Goal: Task Accomplishment & Management: Use online tool/utility

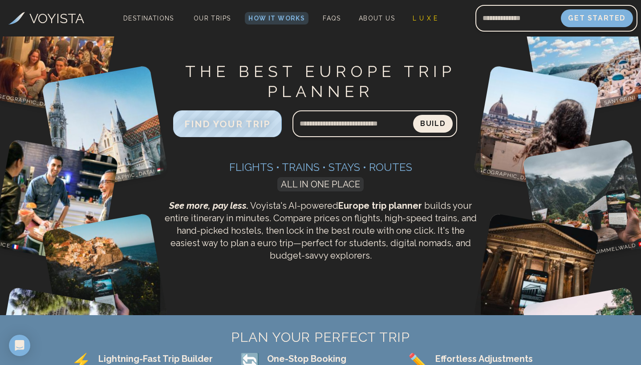
click at [436, 122] on button "Build" at bounding box center [433, 124] width 40 height 18
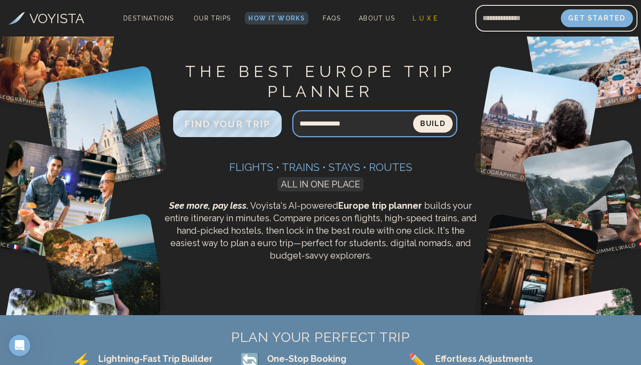
type input "**********"
click at [433, 124] on button "Build" at bounding box center [433, 124] width 40 height 18
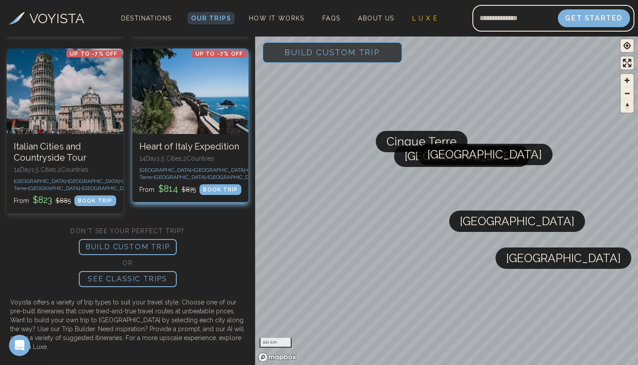
scroll to position [776, 0]
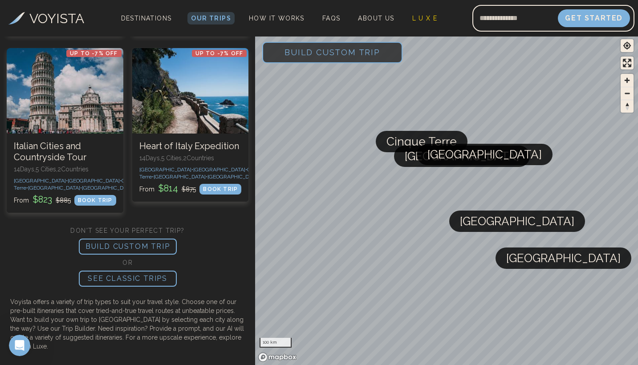
click at [138, 244] on p "BUILD CUSTOM TRIP" at bounding box center [128, 247] width 98 height 16
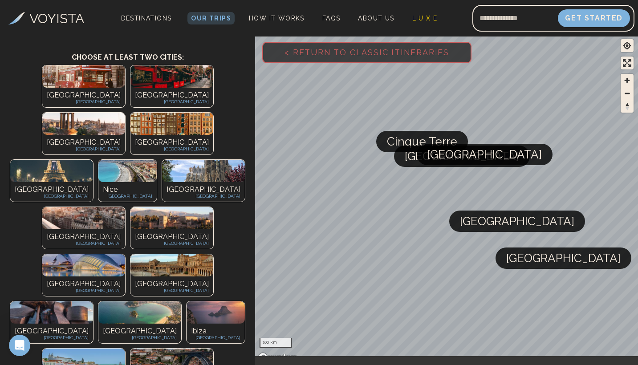
scroll to position [57, 0]
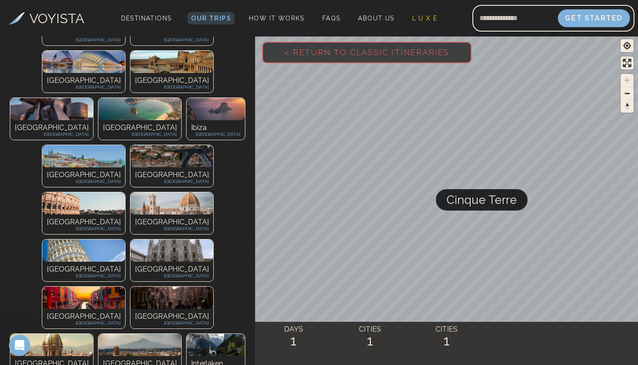
scroll to position [344, 0]
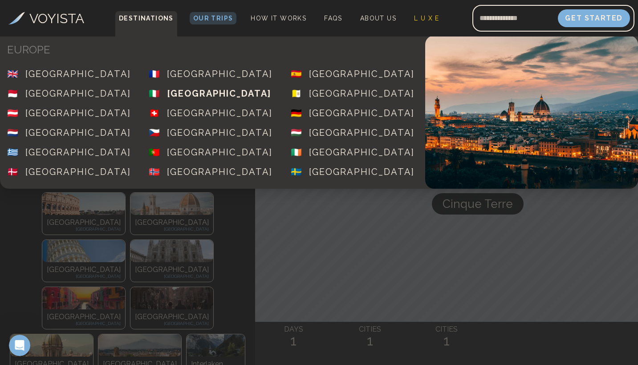
click at [183, 93] on div "[GEOGRAPHIC_DATA]" at bounding box center [219, 93] width 104 height 12
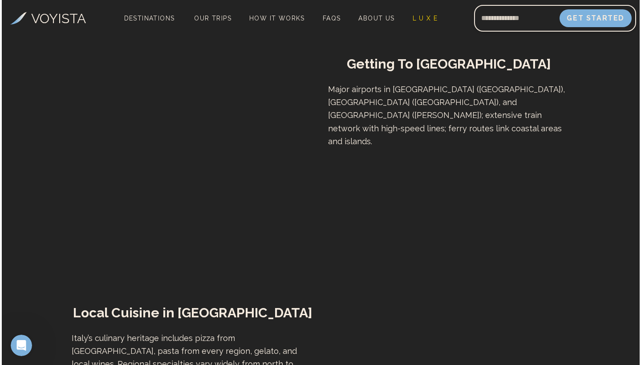
scroll to position [2888, 0]
